Goal: Task Accomplishment & Management: Manage account settings

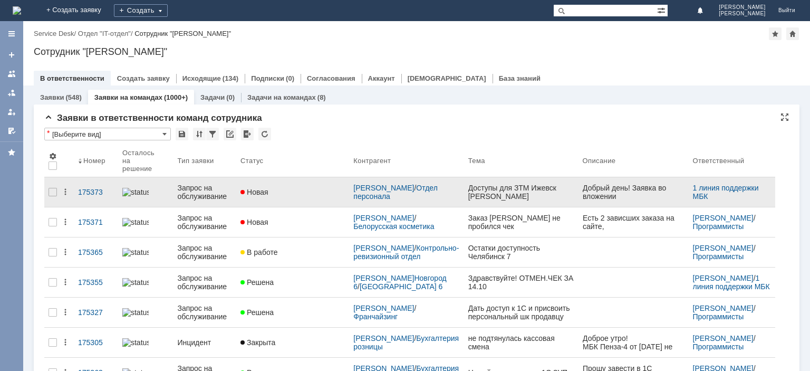
click at [206, 184] on div "Запрос на обслуживание" at bounding box center [204, 192] width 55 height 17
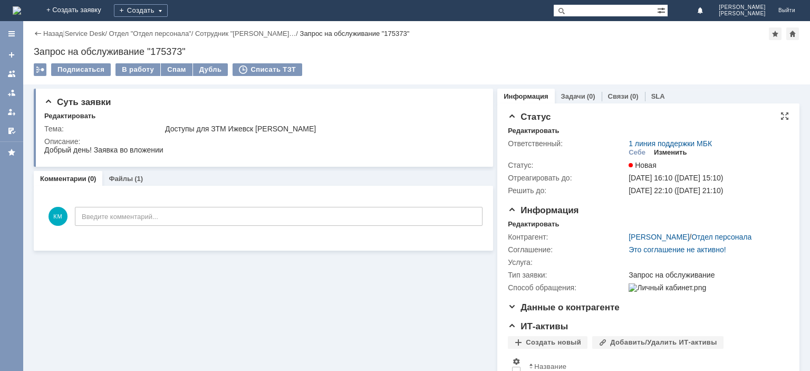
click at [663, 151] on div "Изменить" at bounding box center [670, 152] width 33 height 8
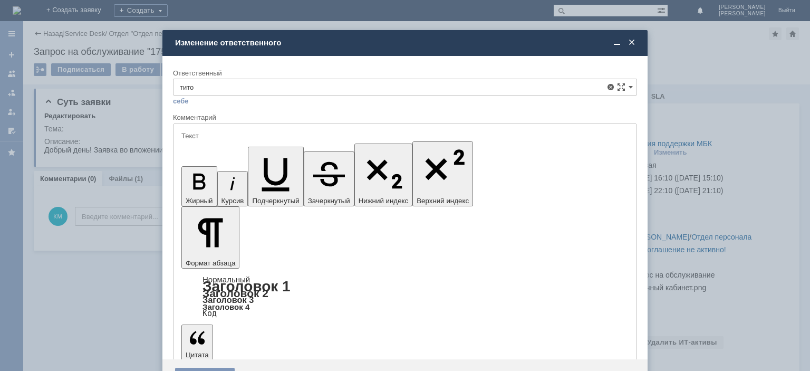
drag, startPoint x: 248, startPoint y: 231, endPoint x: 66, endPoint y: 73, distance: 241.2
click at [248, 231] on span "Титов Алексей Иванович" at bounding box center [405, 234] width 451 height 8
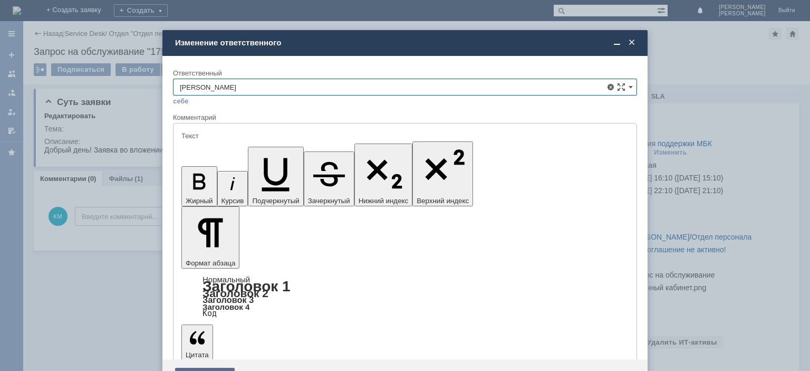
type input "Титов Алексей Иванович"
click at [204, 368] on div "Сохранить" at bounding box center [205, 376] width 60 height 17
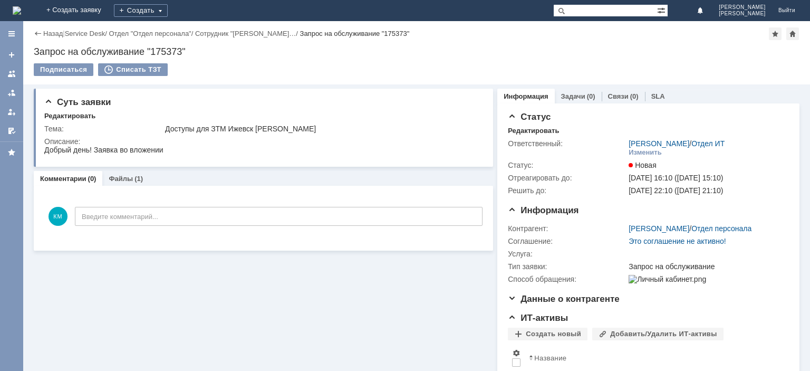
click at [7, 77] on link at bounding box center [11, 73] width 17 height 17
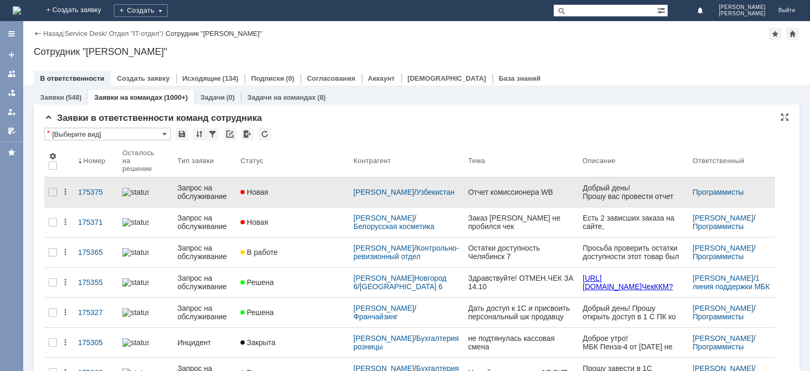
click at [207, 187] on div "Запрос на обслуживание" at bounding box center [204, 192] width 55 height 17
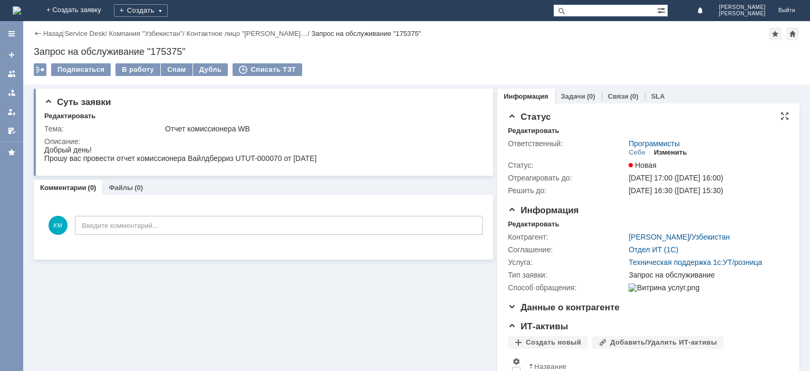
click at [667, 153] on div "Изменить" at bounding box center [670, 152] width 33 height 8
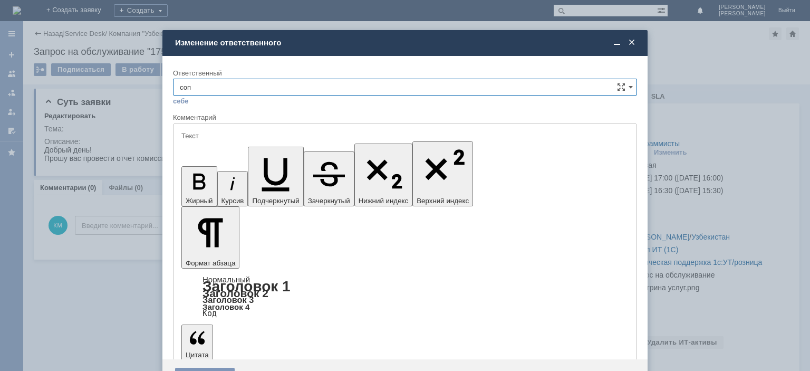
type input "сопр"
click at [632, 45] on span at bounding box center [632, 42] width 11 height 9
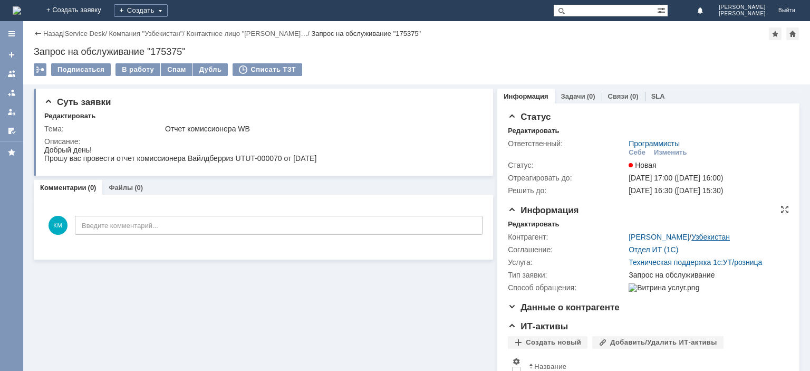
click at [704, 235] on link "Узбекистан" at bounding box center [711, 237] width 39 height 8
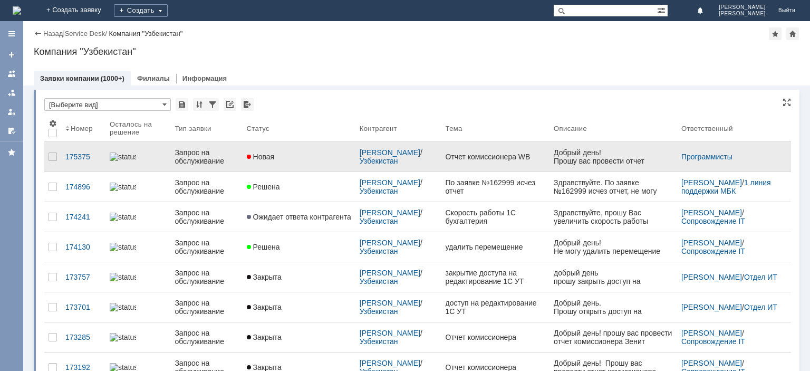
click at [204, 161] on div "Запрос на обслуживание" at bounding box center [206, 156] width 63 height 17
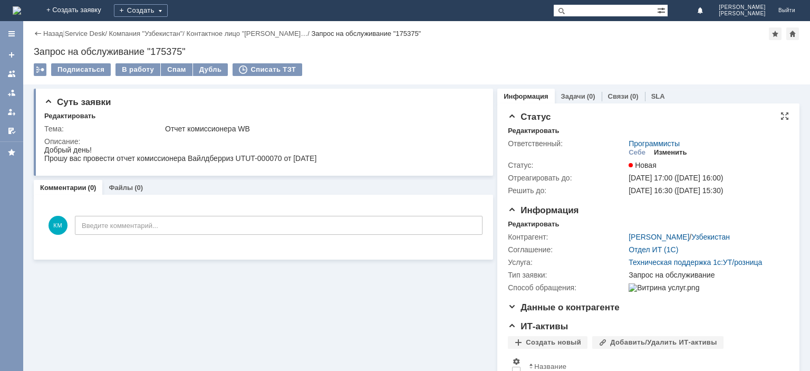
click at [665, 153] on div "Изменить" at bounding box center [670, 152] width 33 height 8
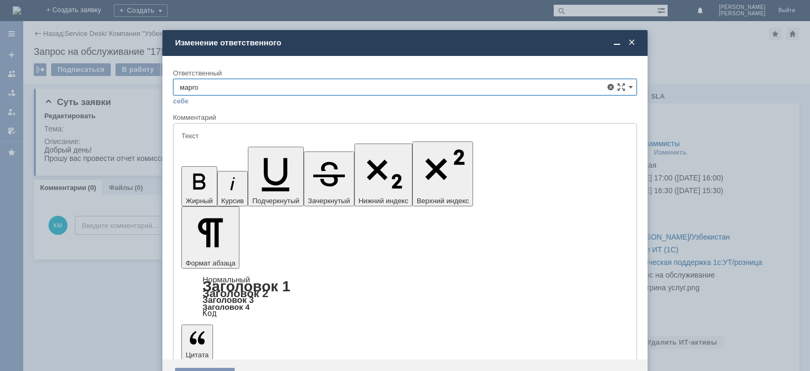
click at [273, 162] on span "Марголин Михаил" at bounding box center [405, 164] width 451 height 8
type input "Марголин Михаил"
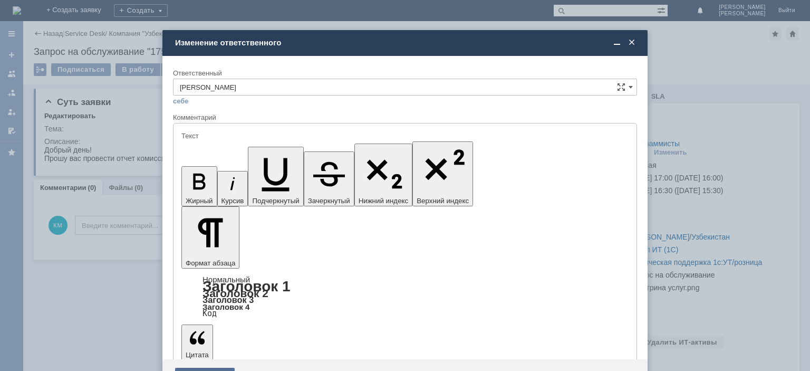
click at [212, 368] on div "Сохранить" at bounding box center [205, 376] width 60 height 17
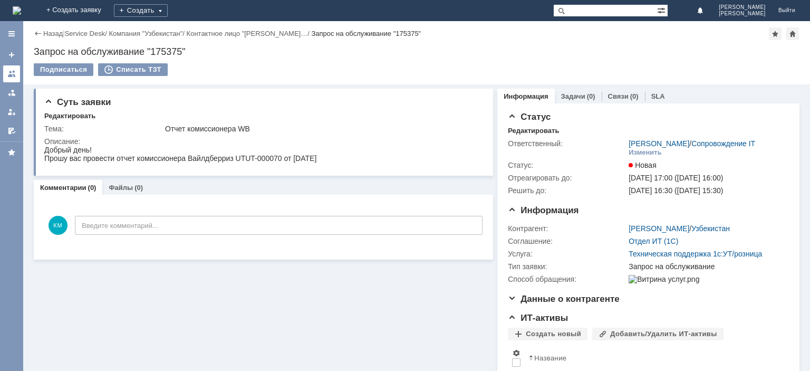
click at [15, 77] on div at bounding box center [11, 74] width 8 height 8
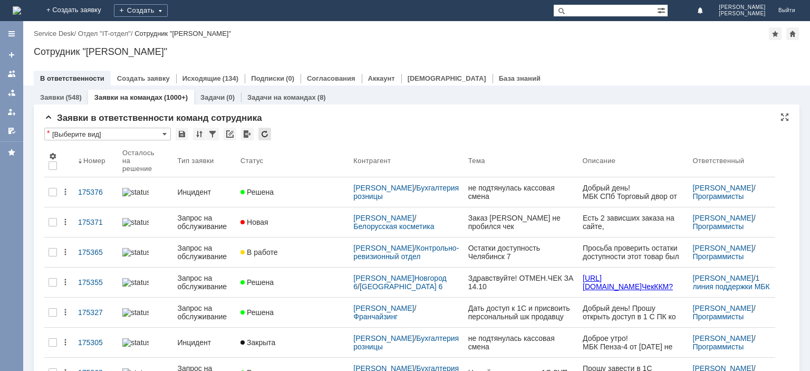
click at [267, 133] on div at bounding box center [265, 134] width 13 height 13
